Goal: Navigation & Orientation: Find specific page/section

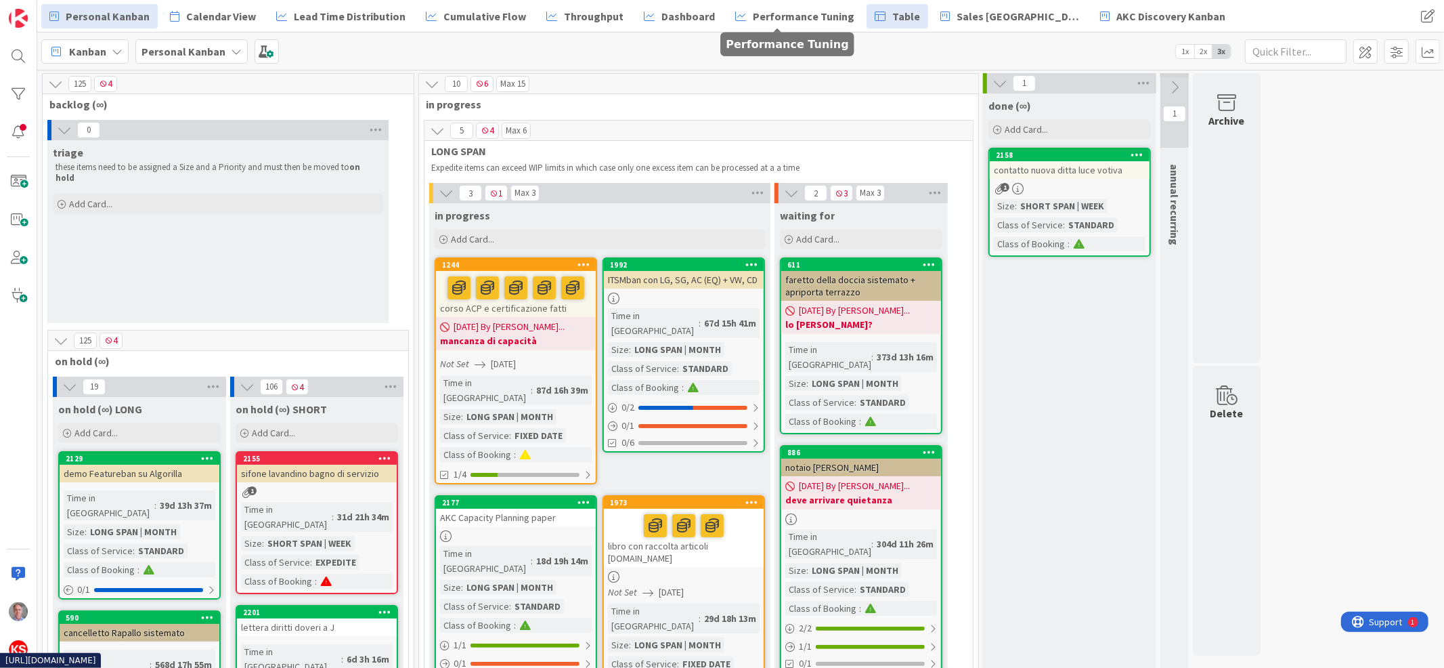
scroll to position [3, 0]
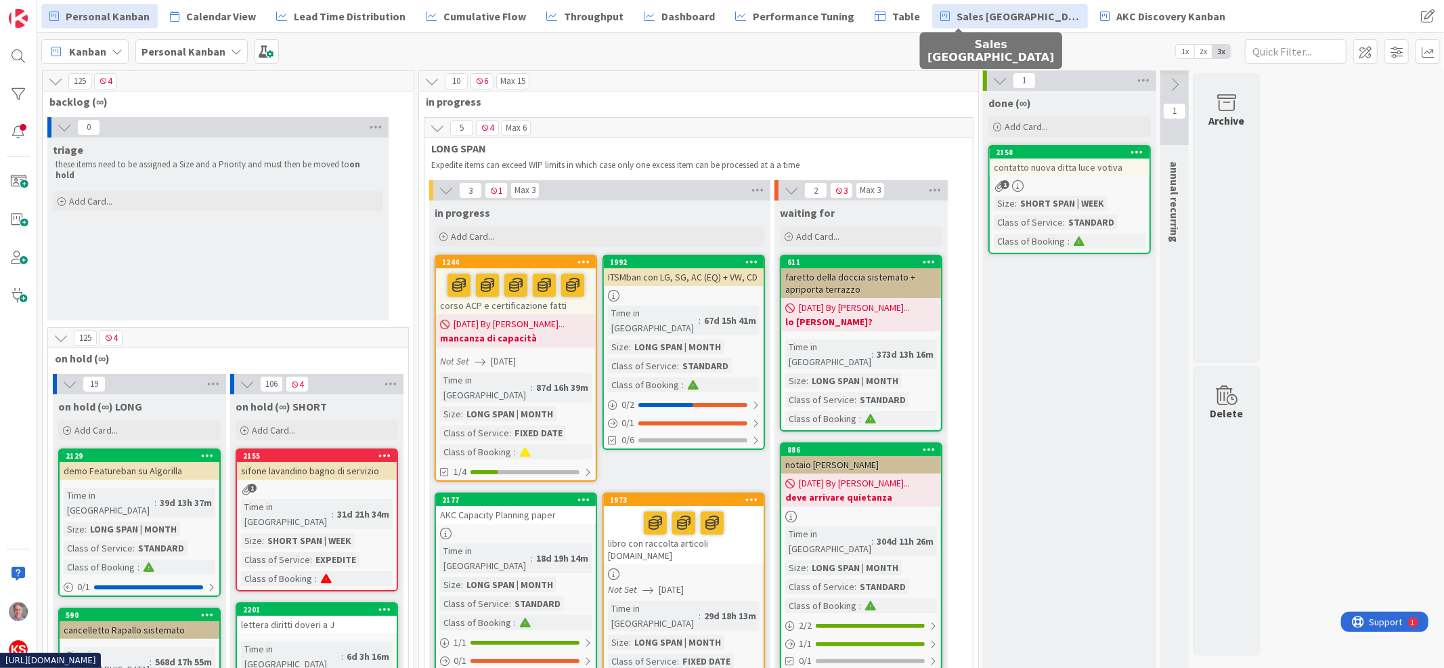
click at [966, 22] on span "Sales [GEOGRAPHIC_DATA]" at bounding box center [1018, 16] width 123 height 16
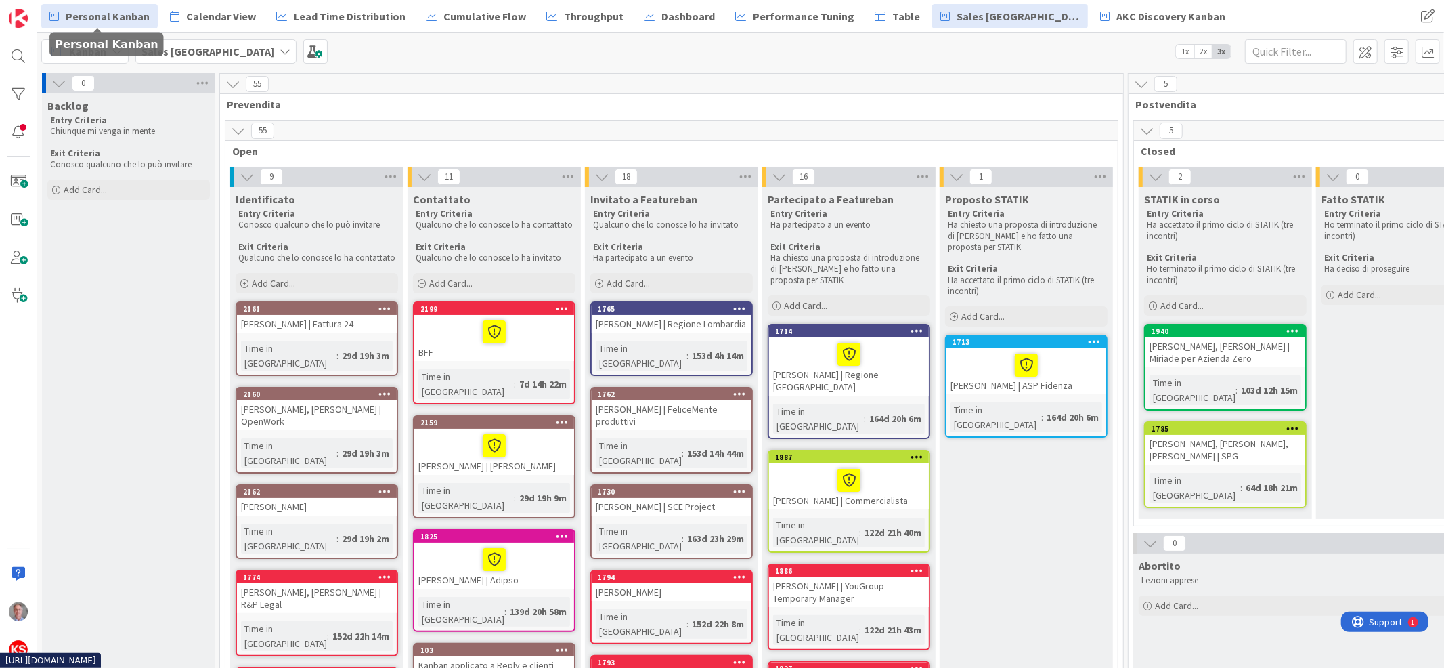
click at [70, 11] on span "Personal Kanban" at bounding box center [108, 16] width 84 height 16
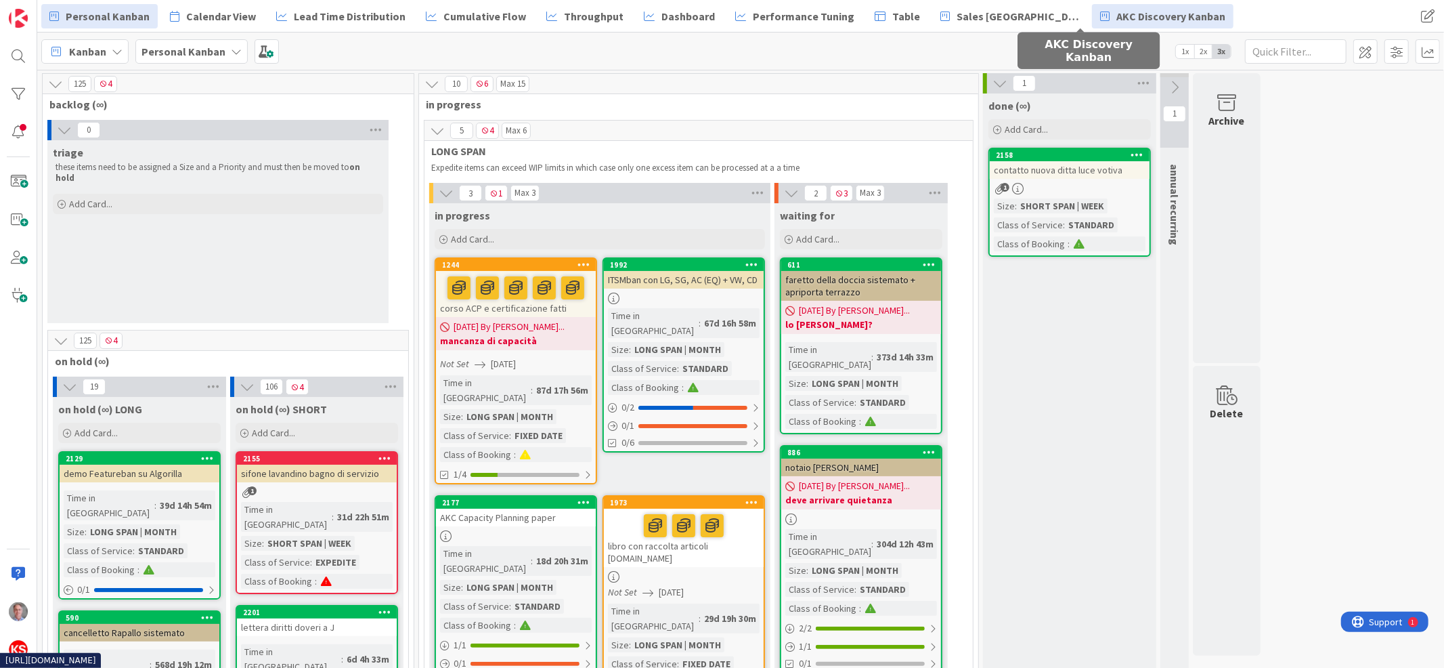
click at [1092, 4] on link "AKC Discovery Kanban" at bounding box center [1162, 16] width 141 height 24
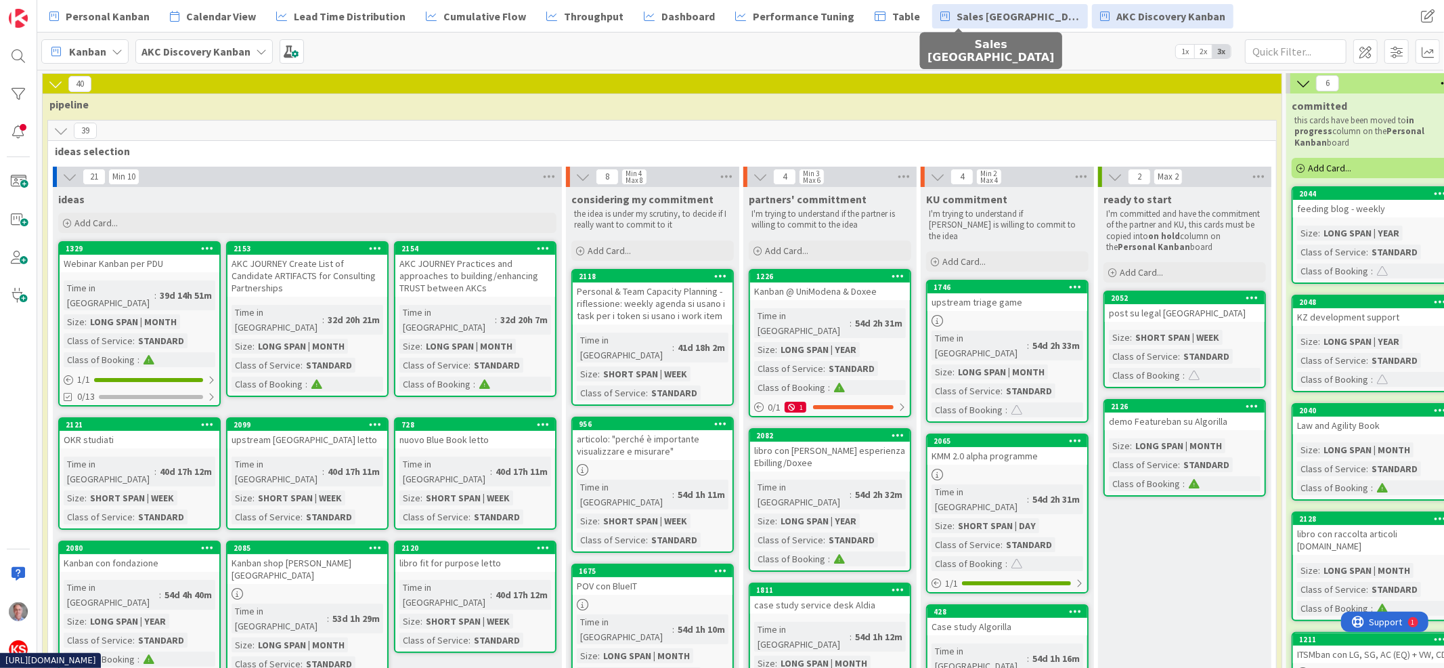
click at [978, 17] on span "Sales [GEOGRAPHIC_DATA]" at bounding box center [1018, 16] width 123 height 16
